Goal: Task Accomplishment & Management: Manage account settings

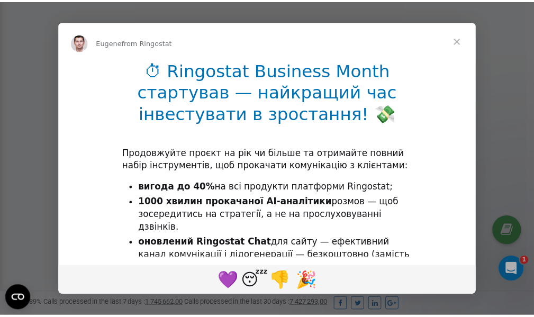
scroll to position [318, 0]
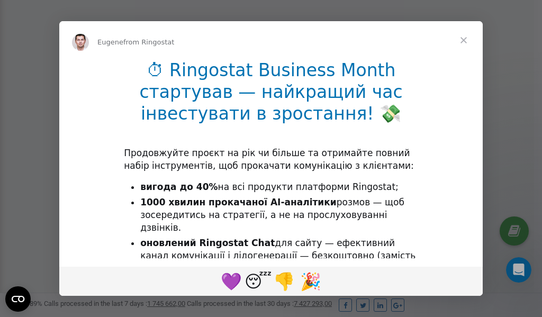
click at [465, 40] on span "Close" at bounding box center [463, 40] width 38 height 38
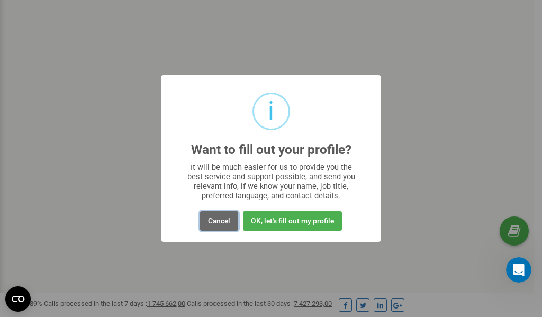
click at [225, 219] on button "Cancel" at bounding box center [219, 221] width 38 height 20
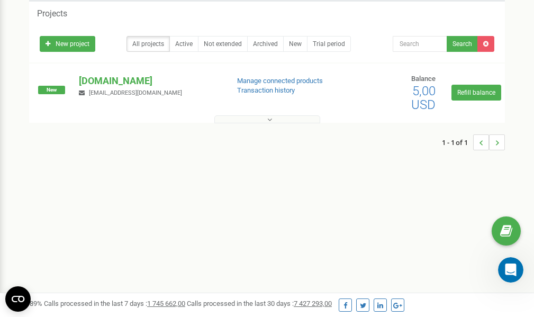
scroll to position [0, 0]
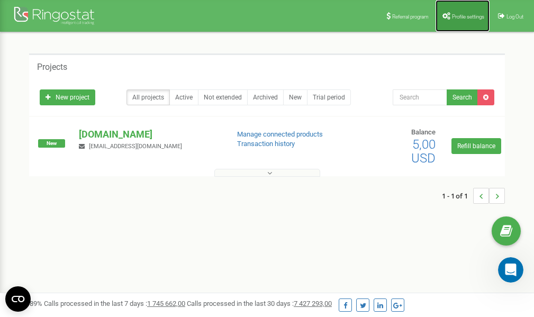
click at [455, 19] on span "Profile settings" at bounding box center [468, 17] width 32 height 6
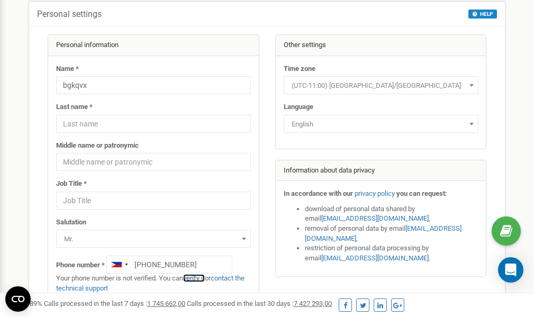
click at [196, 279] on link "verify it" at bounding box center [194, 278] width 22 height 8
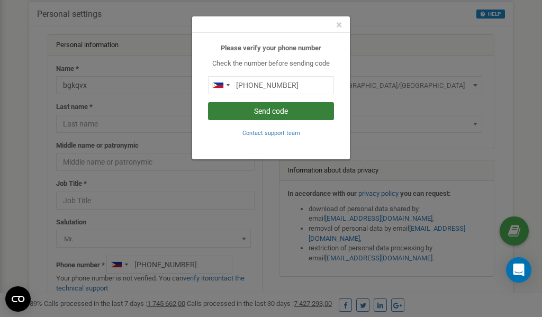
click at [264, 111] on button "Send code" at bounding box center [271, 111] width 126 height 18
